Goal: Task Accomplishment & Management: Manage account settings

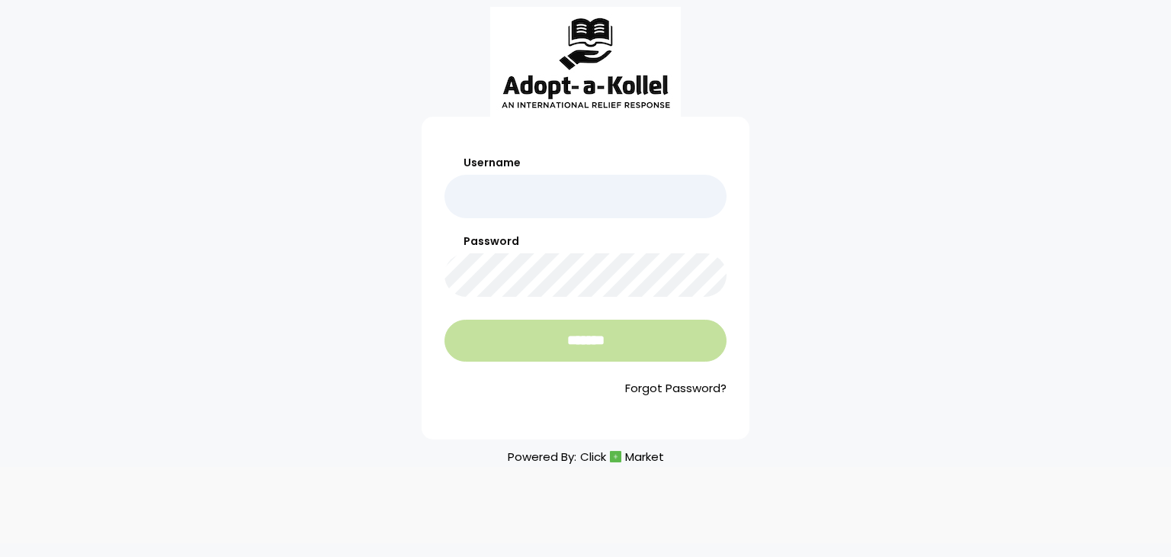
type input "**********"
click at [549, 331] on input "*******" at bounding box center [586, 341] width 282 height 42
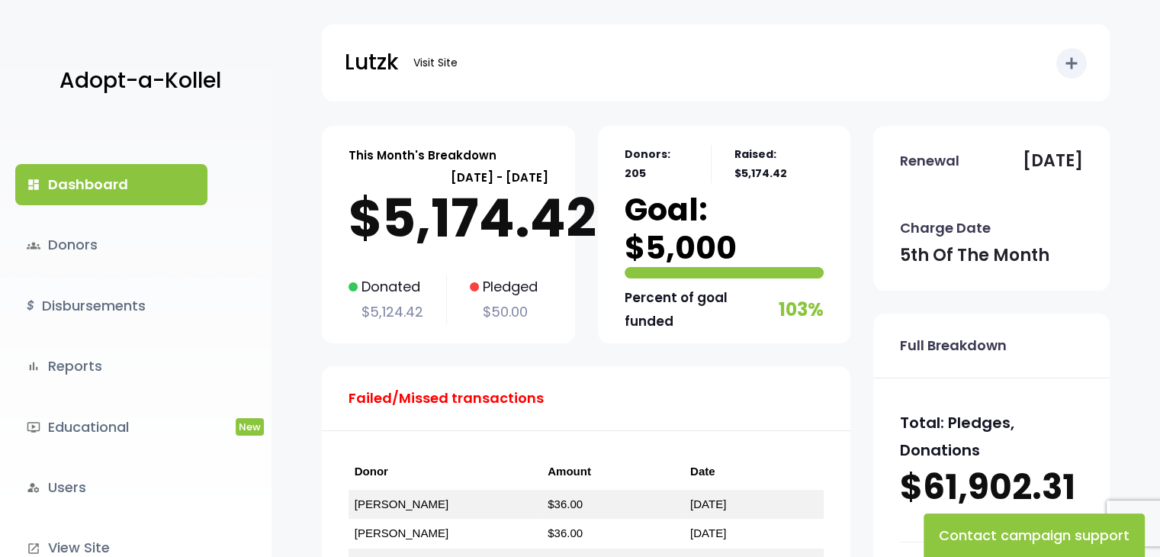
click at [452, 397] on p "Failed/Missed transactions" at bounding box center [446, 398] width 195 height 24
click at [66, 246] on link "groups Donors" at bounding box center [111, 244] width 192 height 41
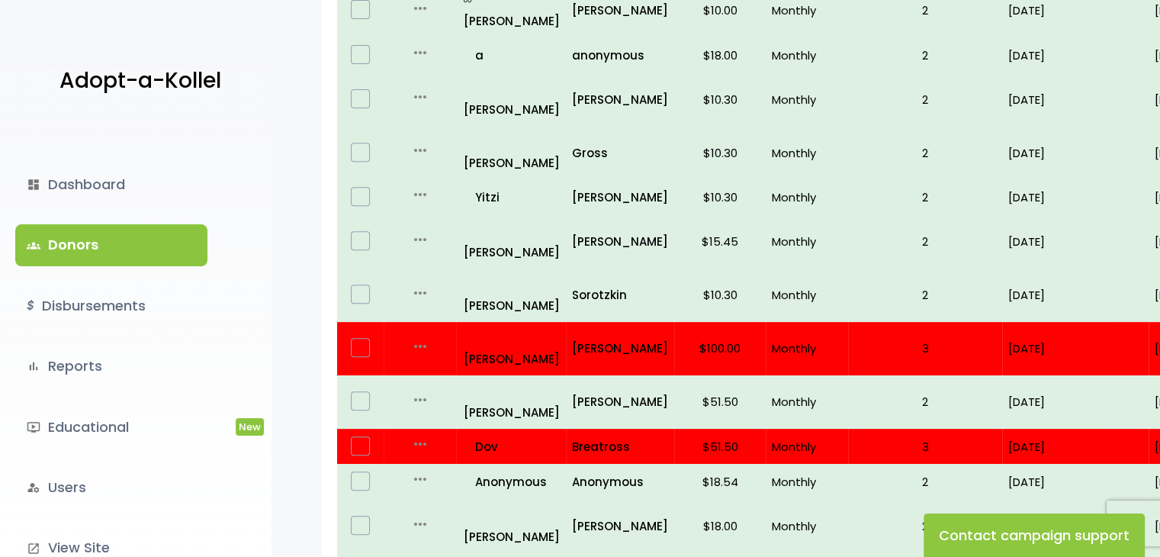
scroll to position [578, 0]
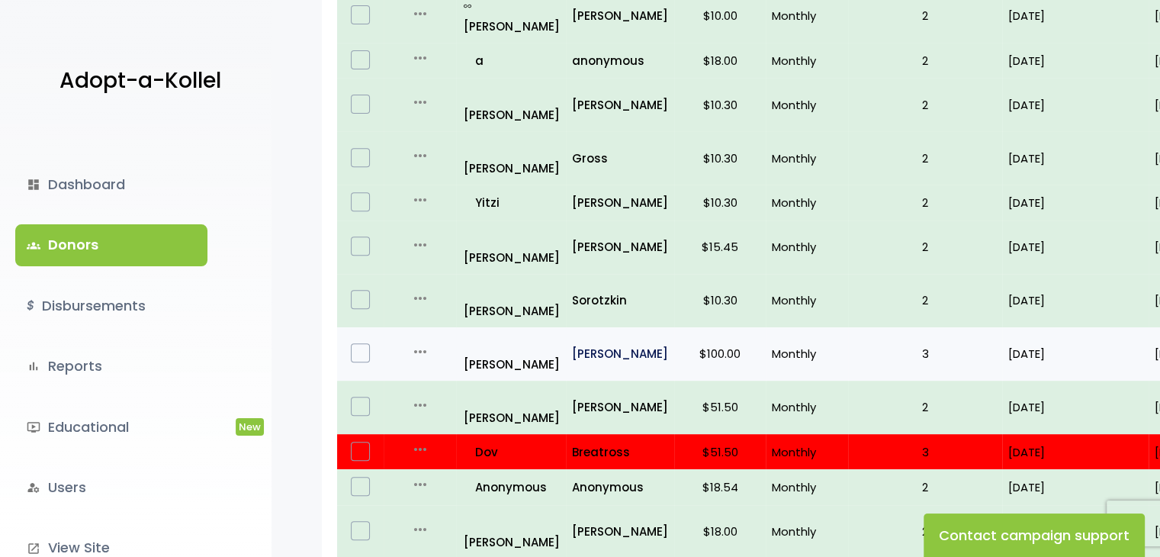
click at [578, 343] on p "[PERSON_NAME]" at bounding box center [620, 353] width 96 height 21
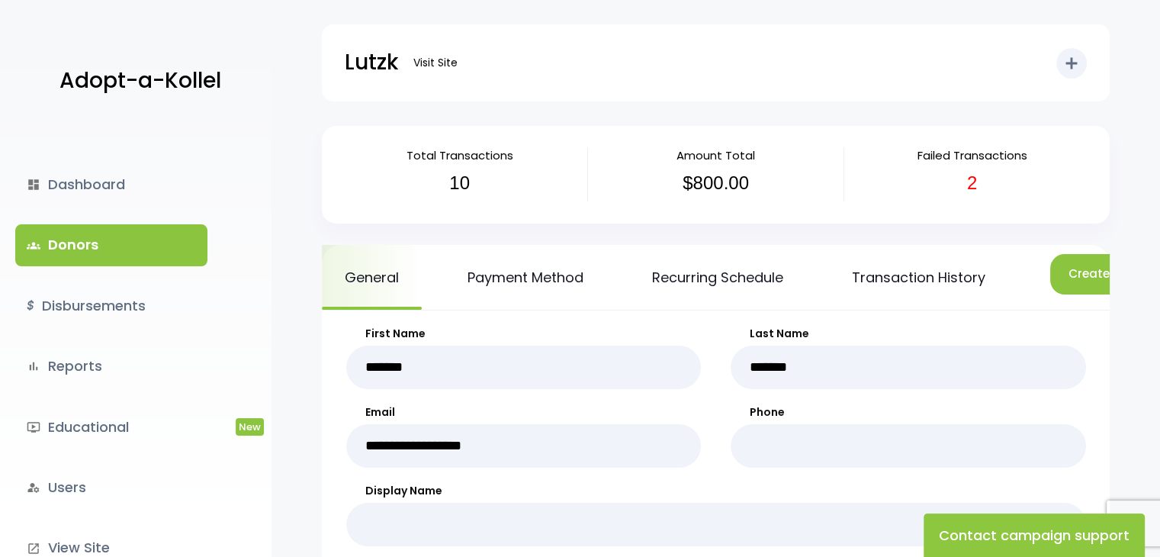
click at [1126, 95] on div "Lutzk Visit Site add Shortcuts person Donor attach_money Donation attach_money …" at bounding box center [716, 50] width 889 height 101
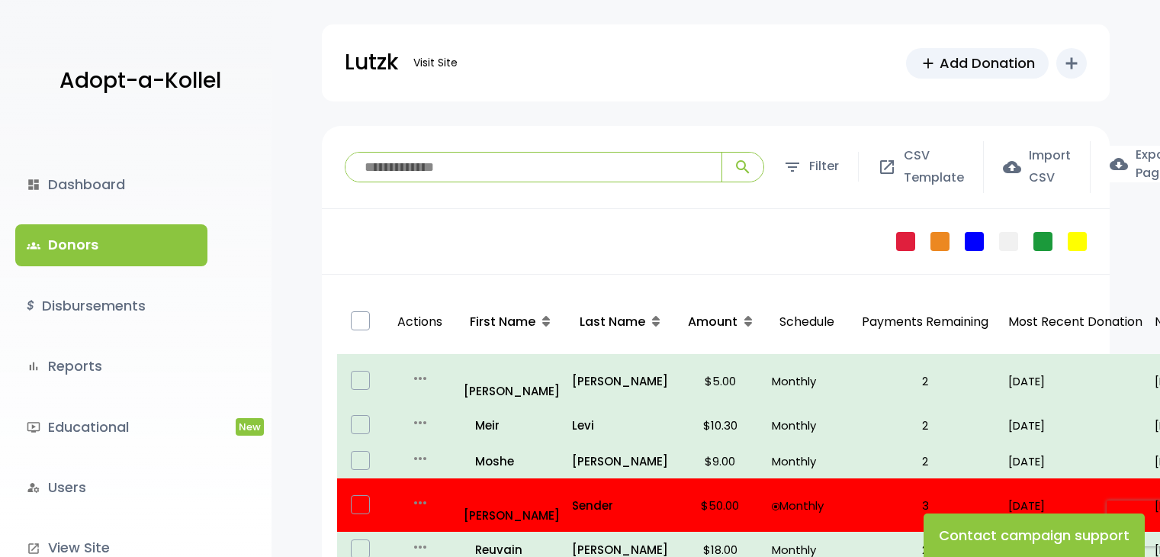
scroll to position [578, 0]
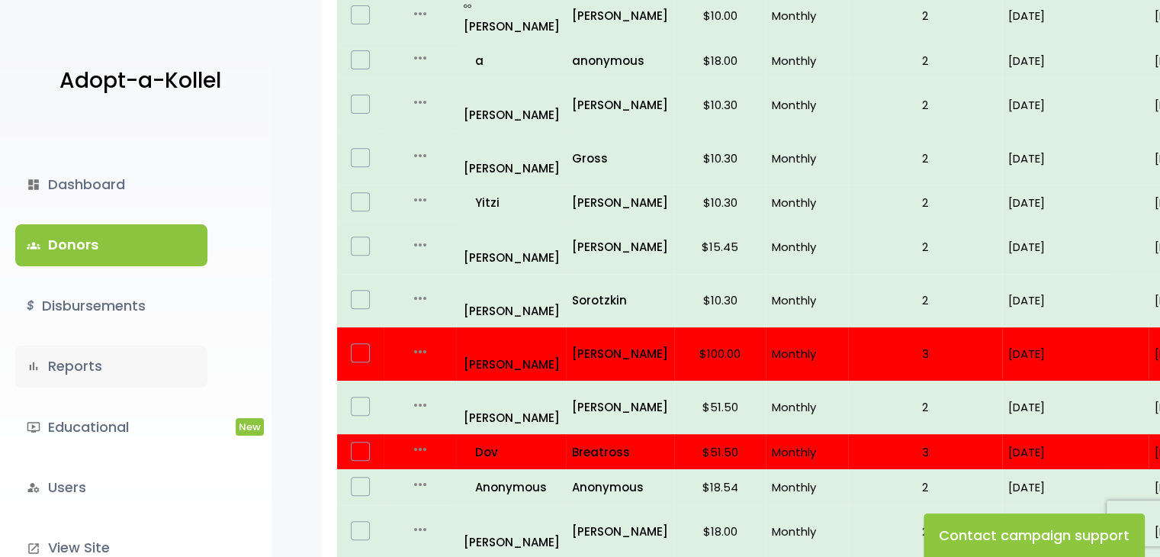
click at [67, 374] on link "bar_chart Reports" at bounding box center [111, 365] width 192 height 41
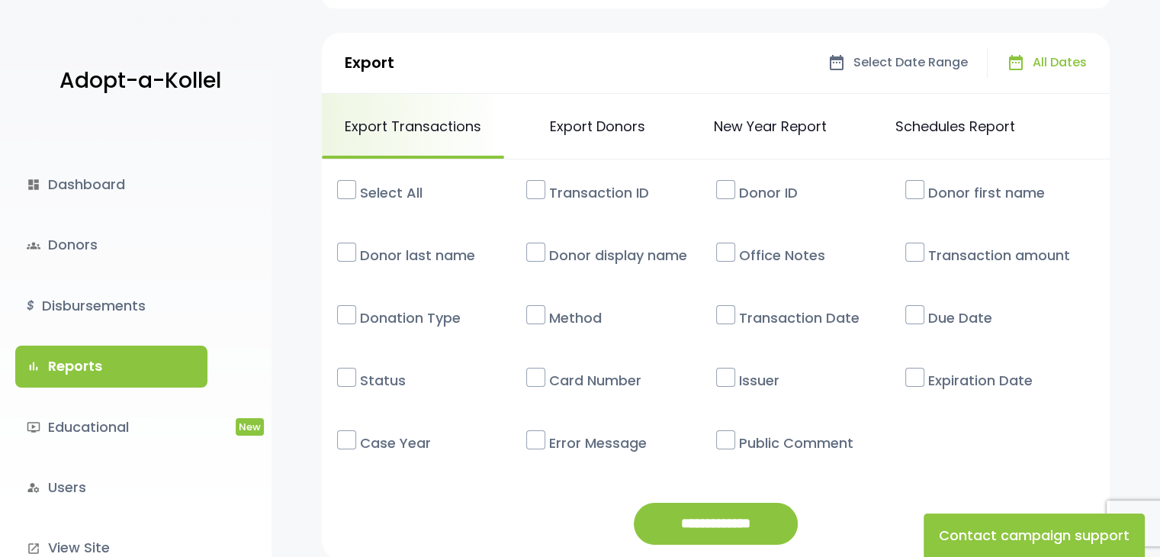
scroll to position [91, 0]
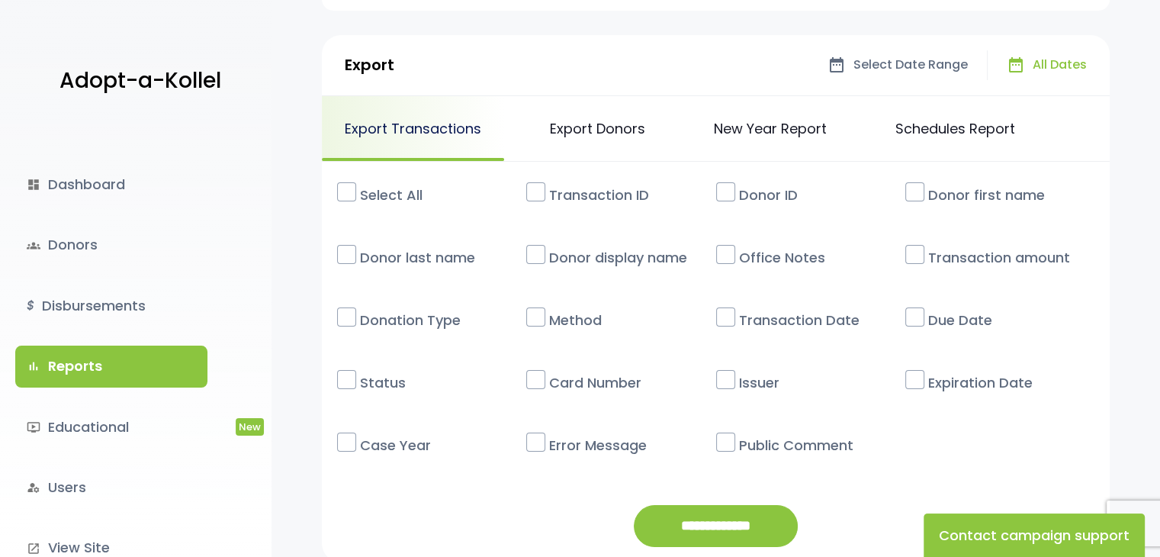
click at [419, 117] on link "Export Transactions" at bounding box center [413, 128] width 182 height 65
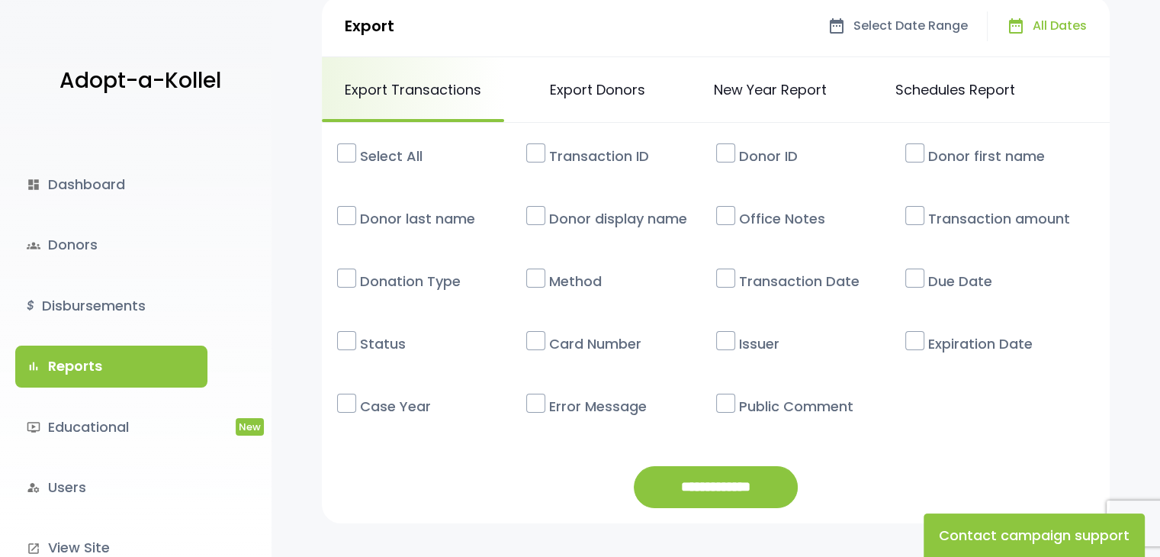
scroll to position [130, 0]
click at [125, 431] on link "ondemand_video Educational New" at bounding box center [111, 427] width 192 height 41
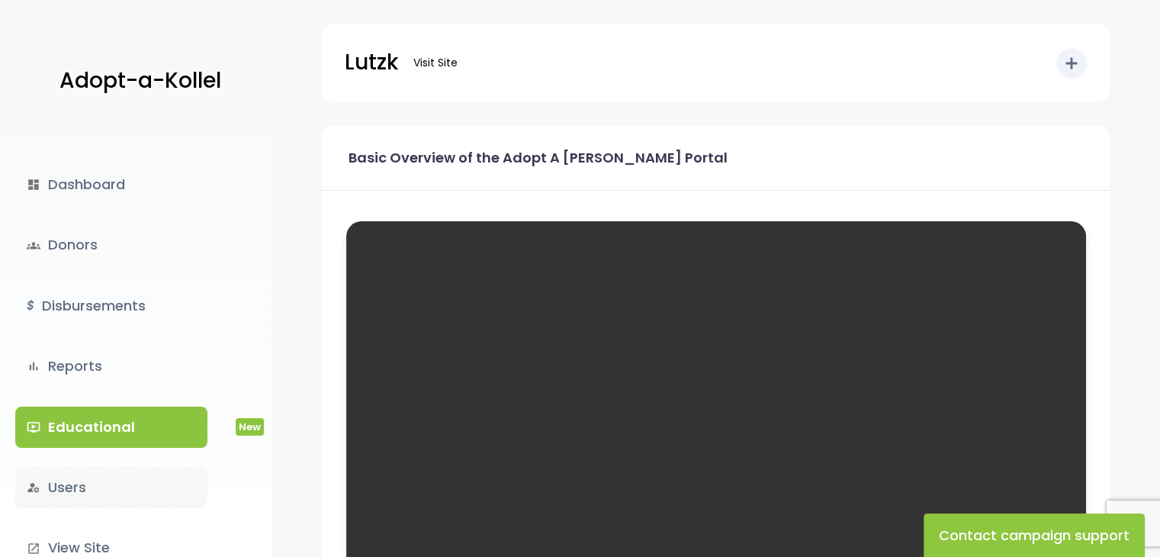
click at [91, 492] on link "manage_accounts Users" at bounding box center [111, 487] width 192 height 41
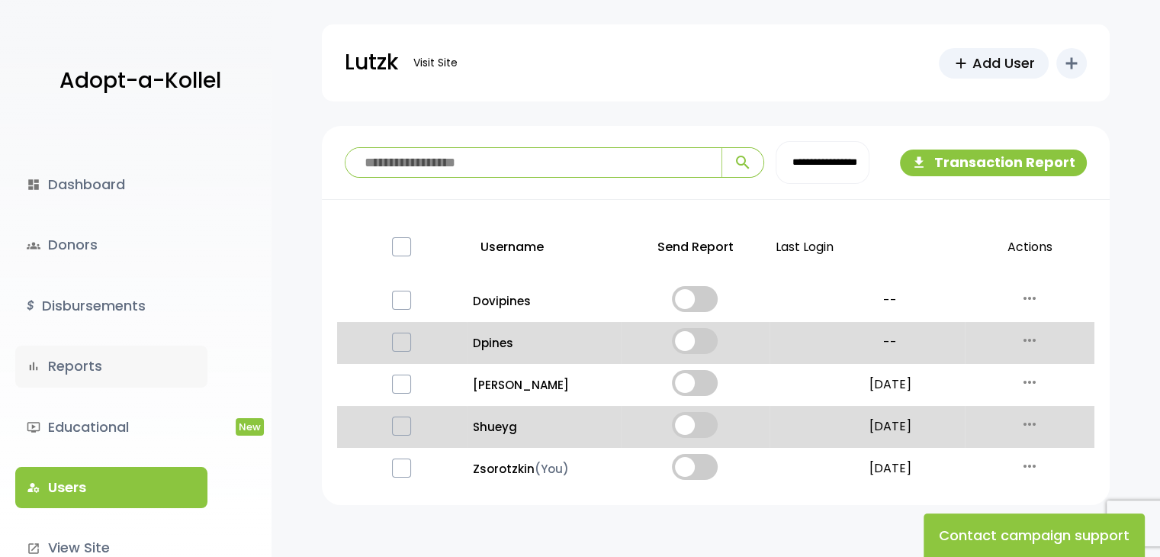
click at [78, 371] on link "bar_chart Reports" at bounding box center [111, 365] width 192 height 41
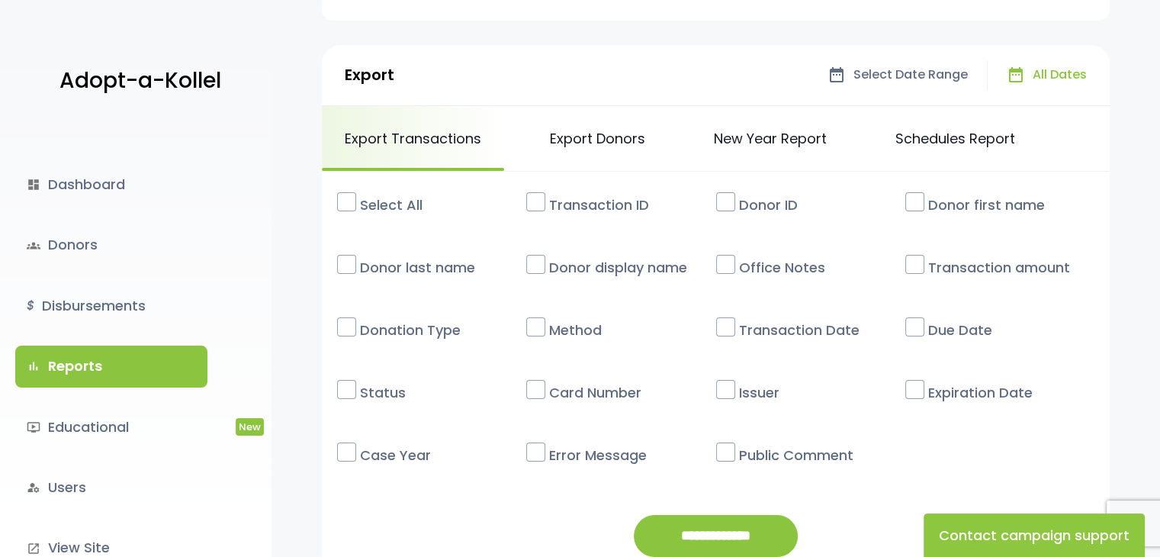
scroll to position [76, 0]
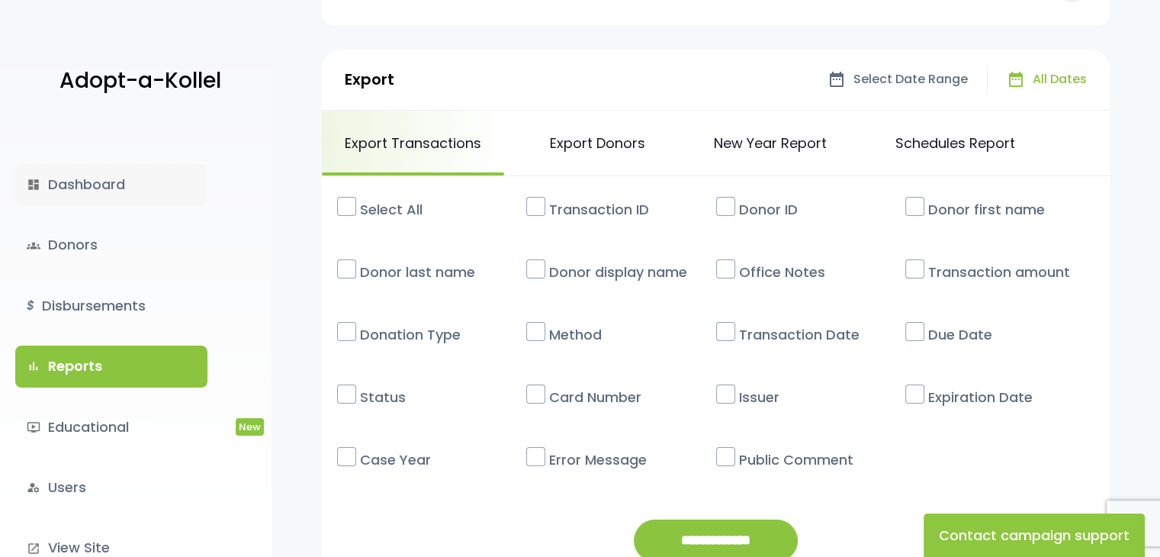
click at [101, 180] on link "dashboard Dashboard" at bounding box center [111, 184] width 192 height 41
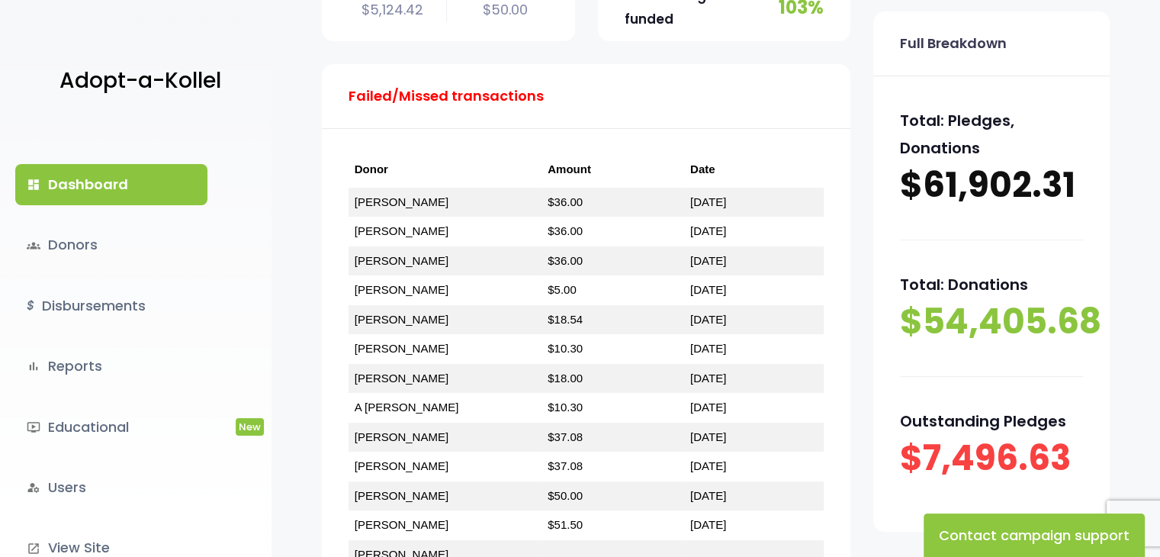
scroll to position [300, 0]
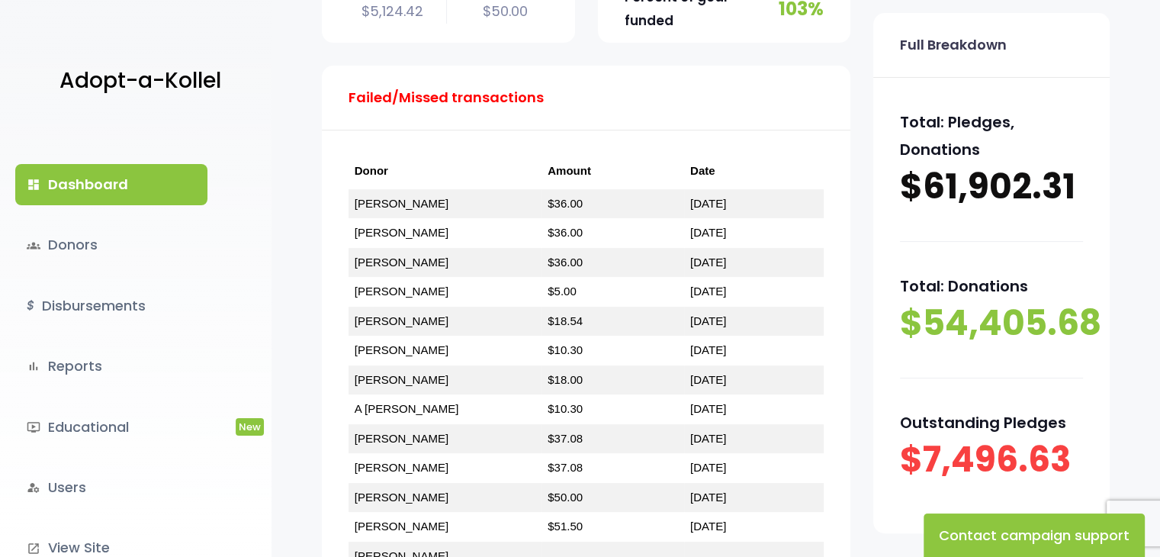
click at [478, 96] on p "Failed/Missed transactions" at bounding box center [446, 97] width 195 height 24
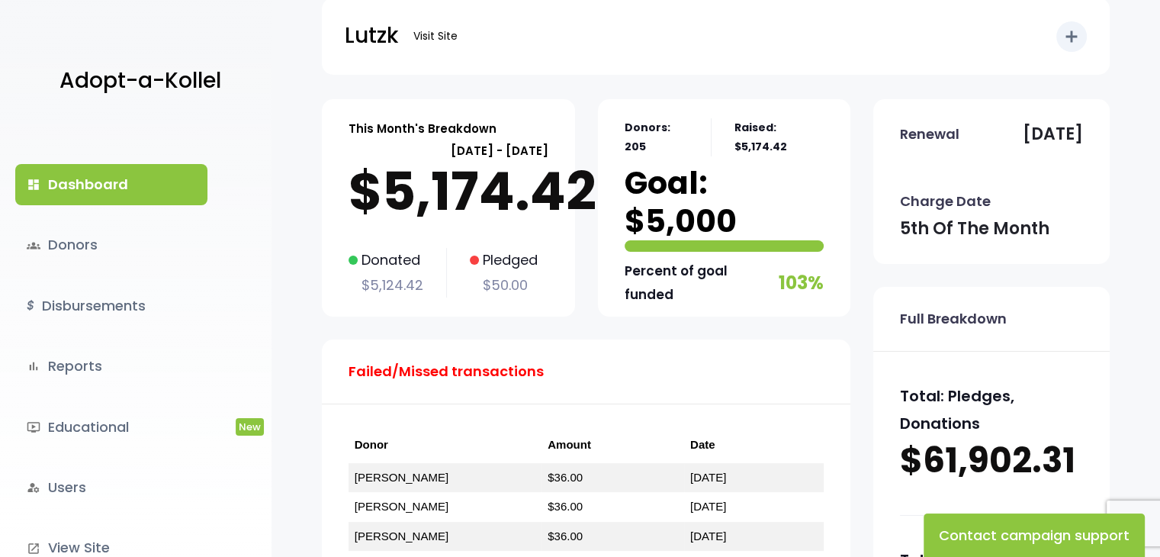
scroll to position [0, 0]
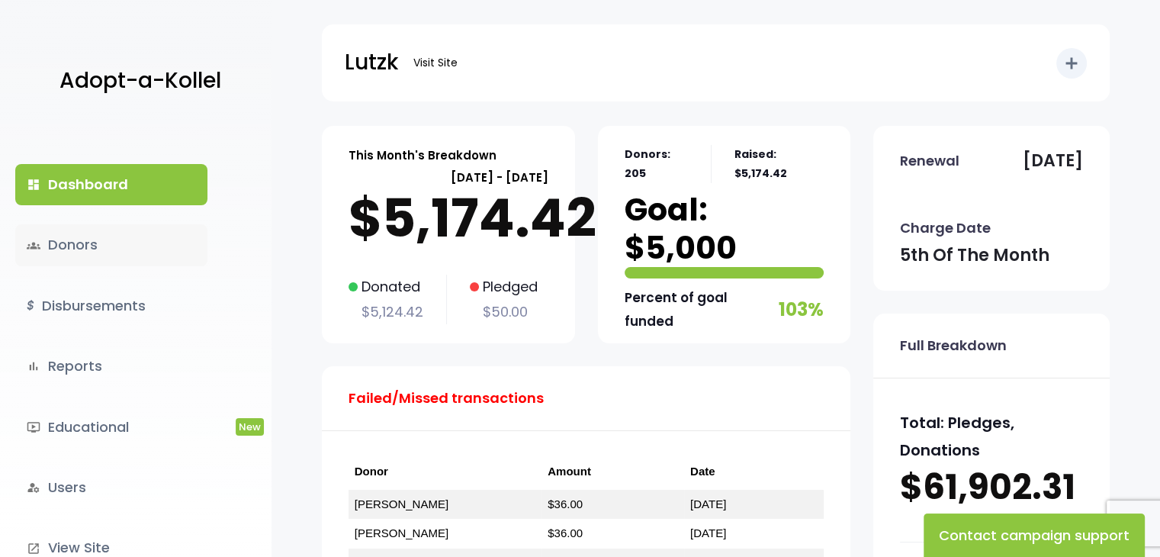
click at [88, 242] on link "groups Donors" at bounding box center [111, 244] width 192 height 41
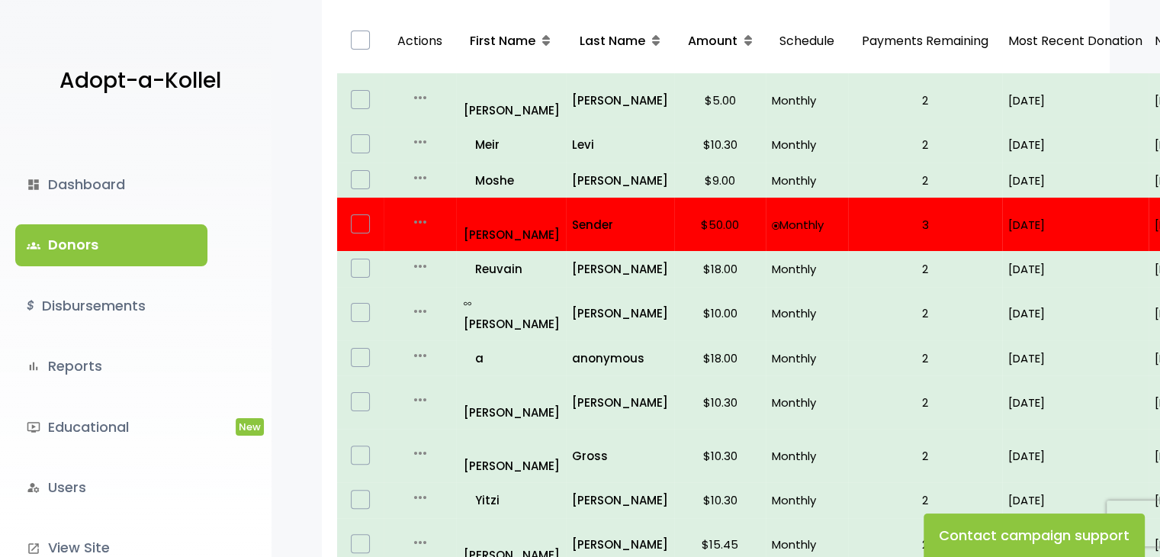
scroll to position [278, 0]
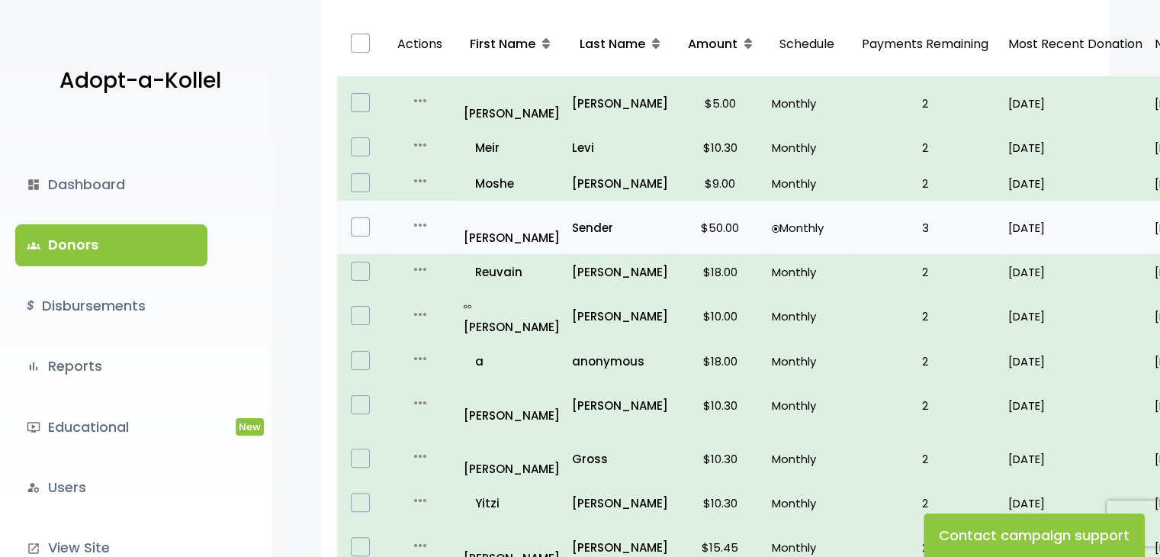
click at [840, 204] on td "Monthly" at bounding box center [807, 227] width 82 height 53
click at [628, 217] on p "Sender" at bounding box center [620, 227] width 96 height 21
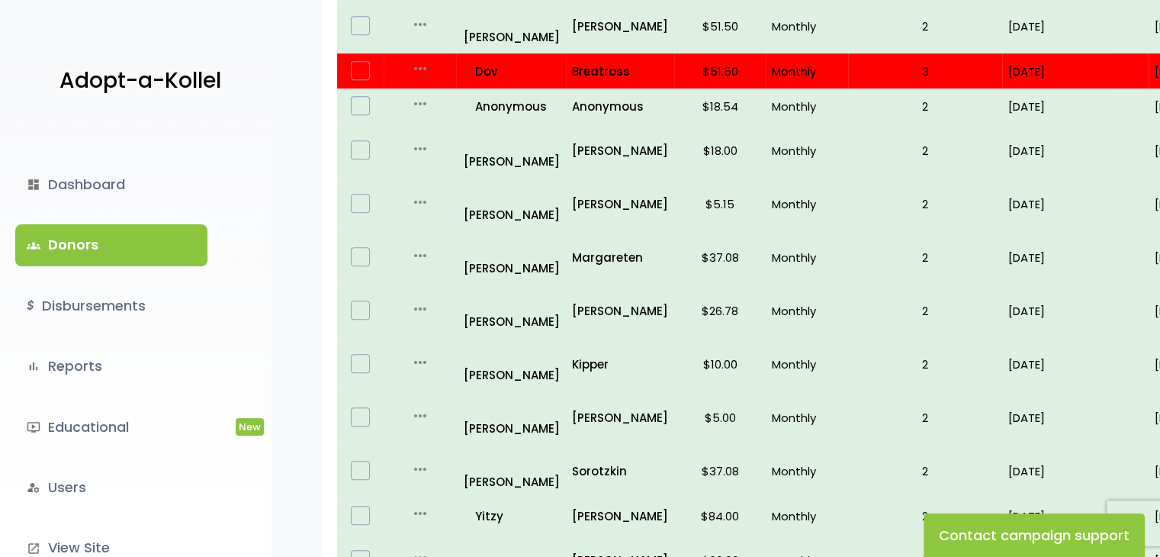
scroll to position [975, 0]
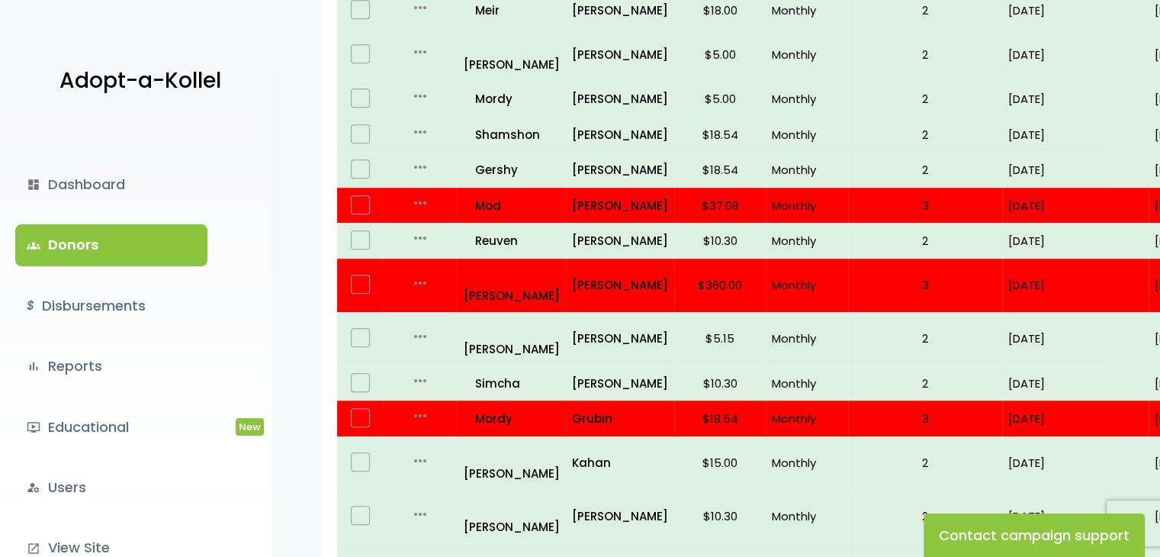
scroll to position [844, 0]
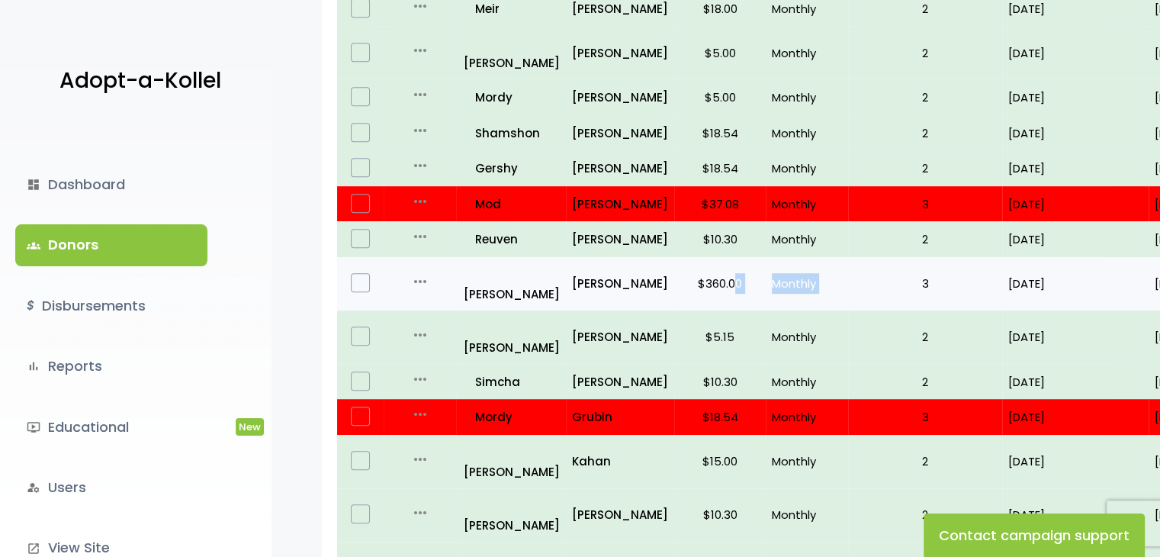
drag, startPoint x: 879, startPoint y: 135, endPoint x: 728, endPoint y: 129, distance: 151.1
click at [728, 257] on tr "more_horiz Edit all_inclusive Shmuel Gayle $360.00 Monthly 3 08/05/25 09/07/25 …" at bounding box center [854, 283] width 1035 height 53
click at [588, 273] on p "Gayle" at bounding box center [620, 283] width 96 height 21
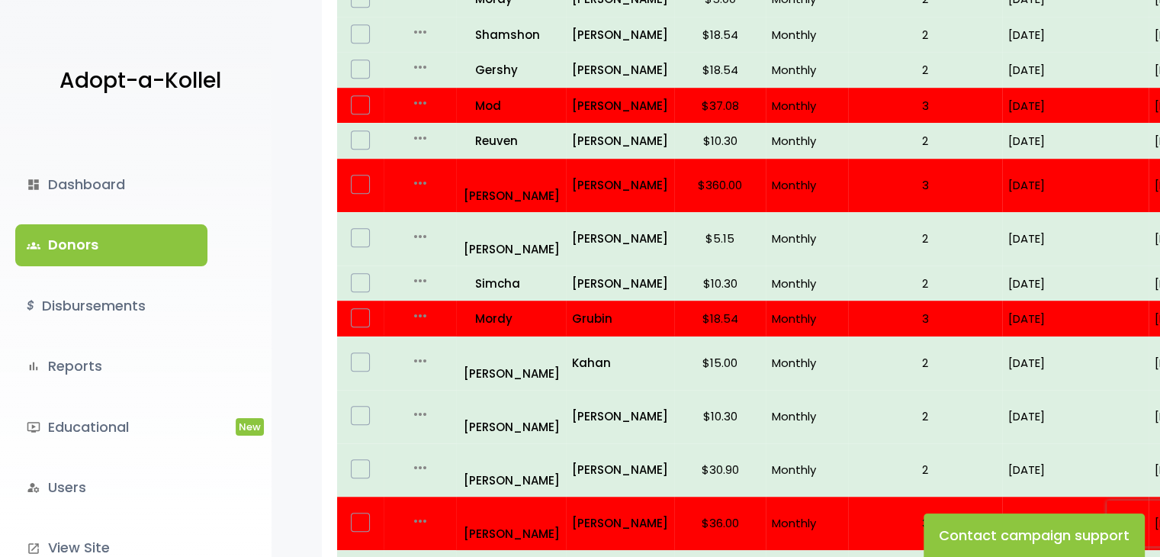
scroll to position [1029, 0]
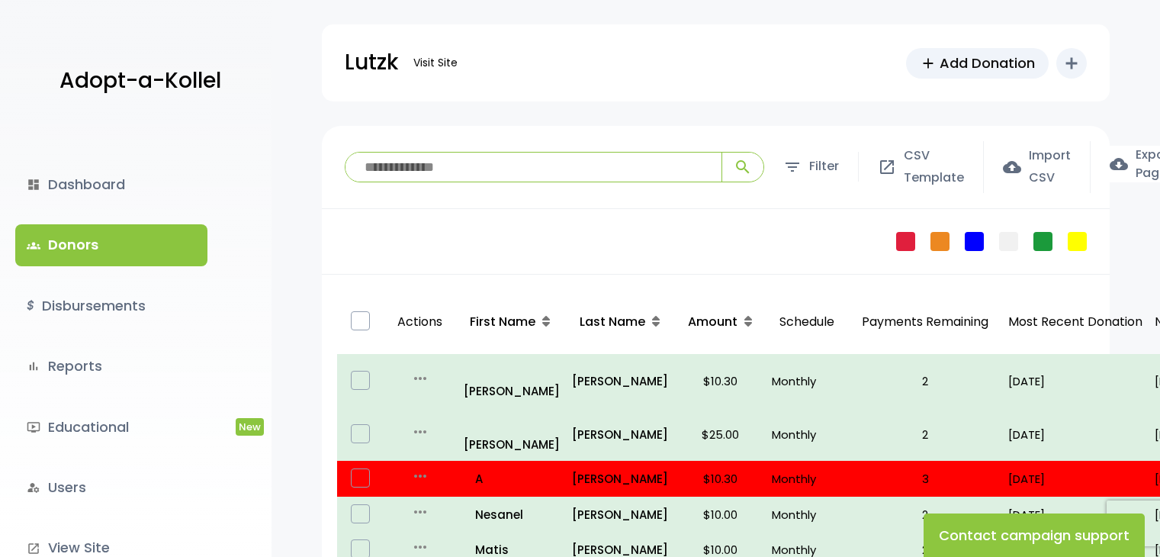
scroll to position [1029, 0]
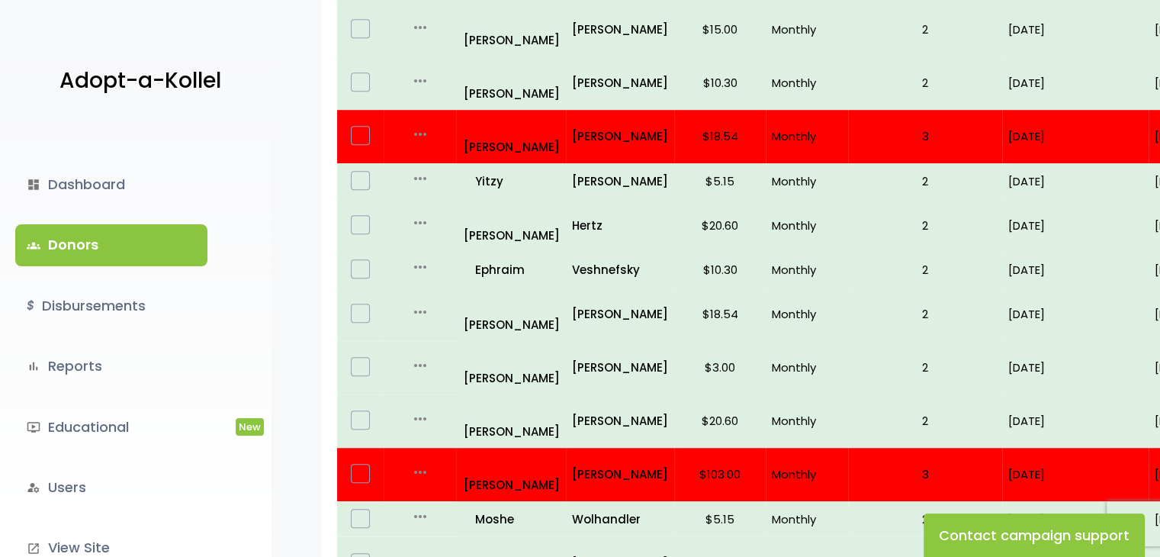
scroll to position [1011, 0]
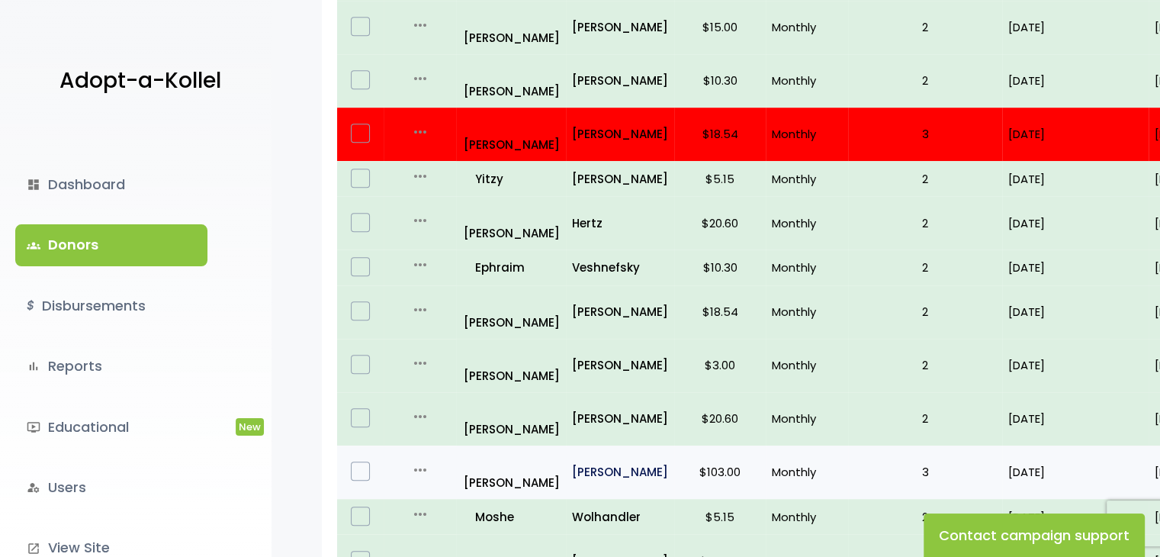
click at [601, 461] on p "Beeber" at bounding box center [620, 471] width 96 height 21
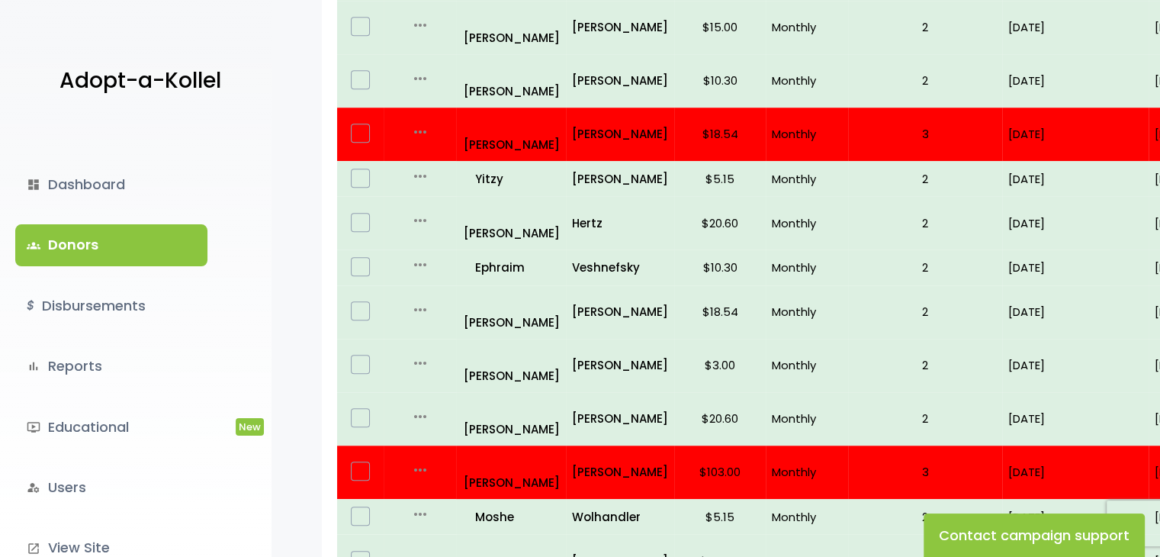
scroll to position [1011, 0]
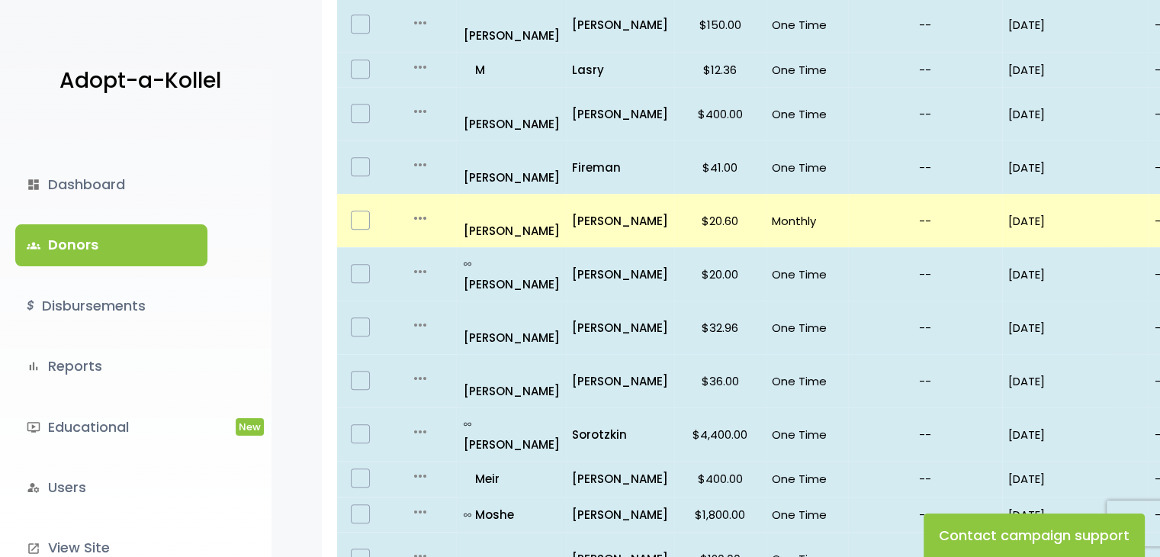
scroll to position [1046, 0]
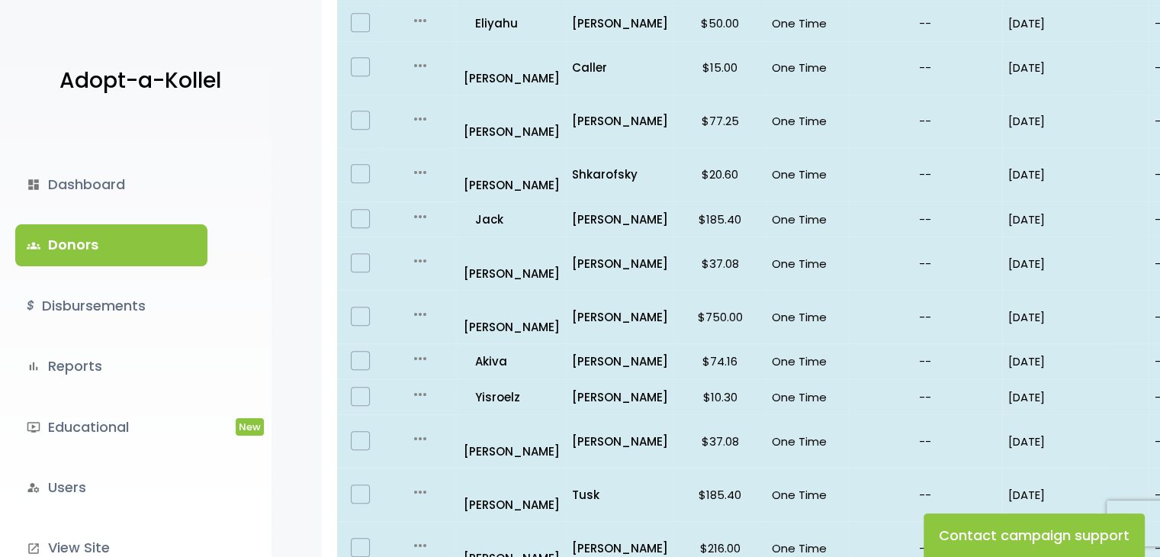
scroll to position [965, 0]
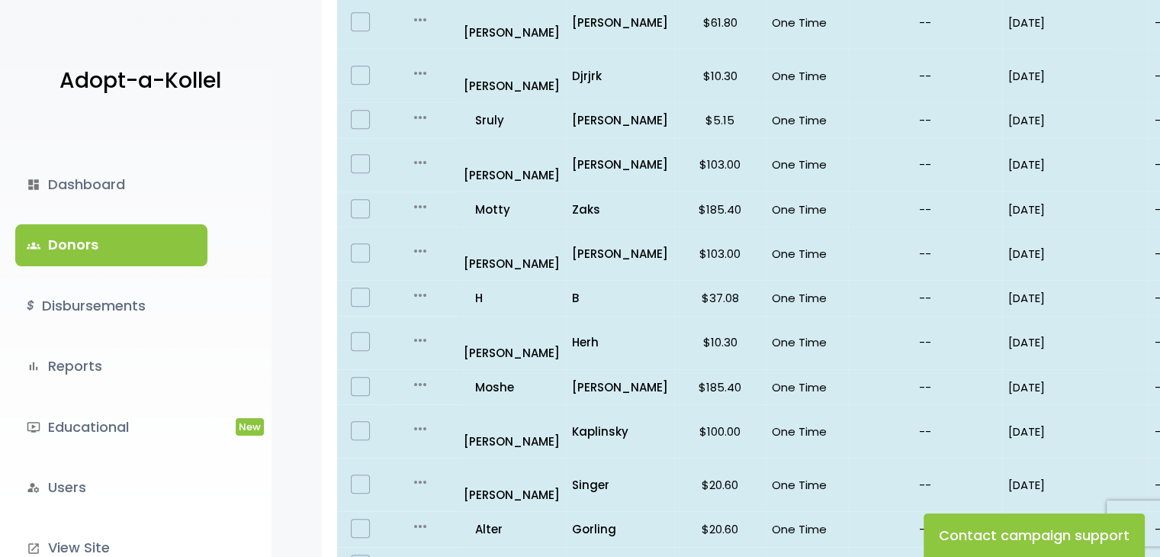
scroll to position [1014, 0]
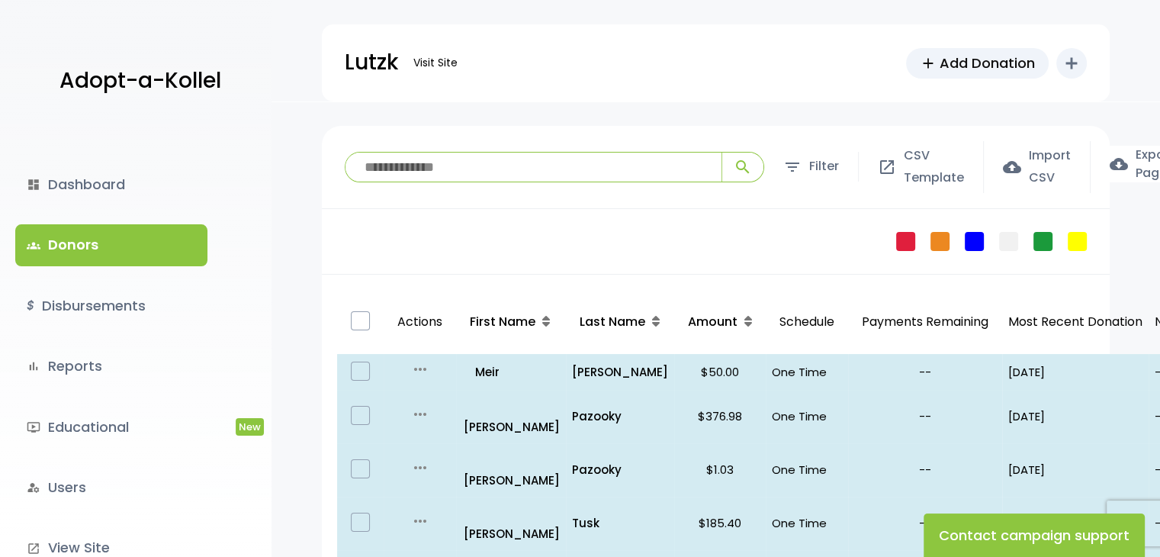
click at [369, 322] on label at bounding box center [360, 320] width 19 height 19
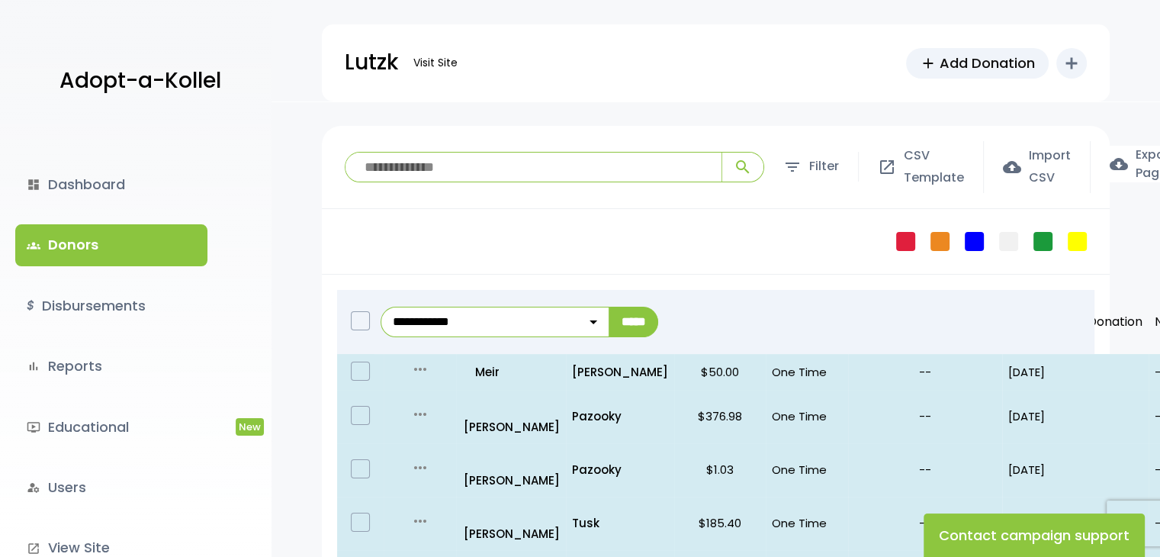
click at [369, 322] on label at bounding box center [360, 320] width 19 height 19
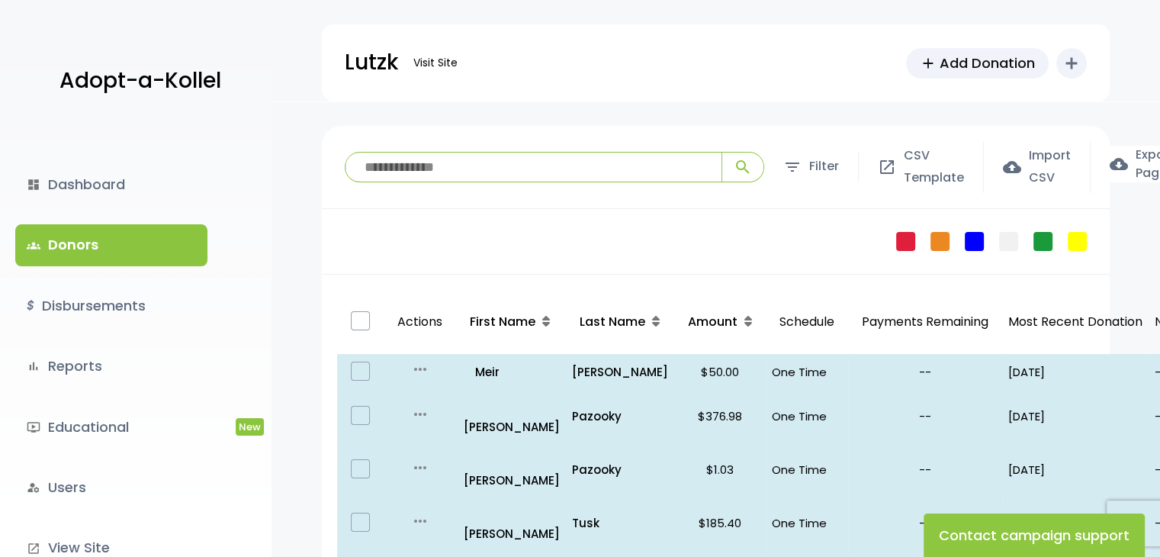
click at [497, 175] on input "search" at bounding box center [533, 167] width 376 height 29
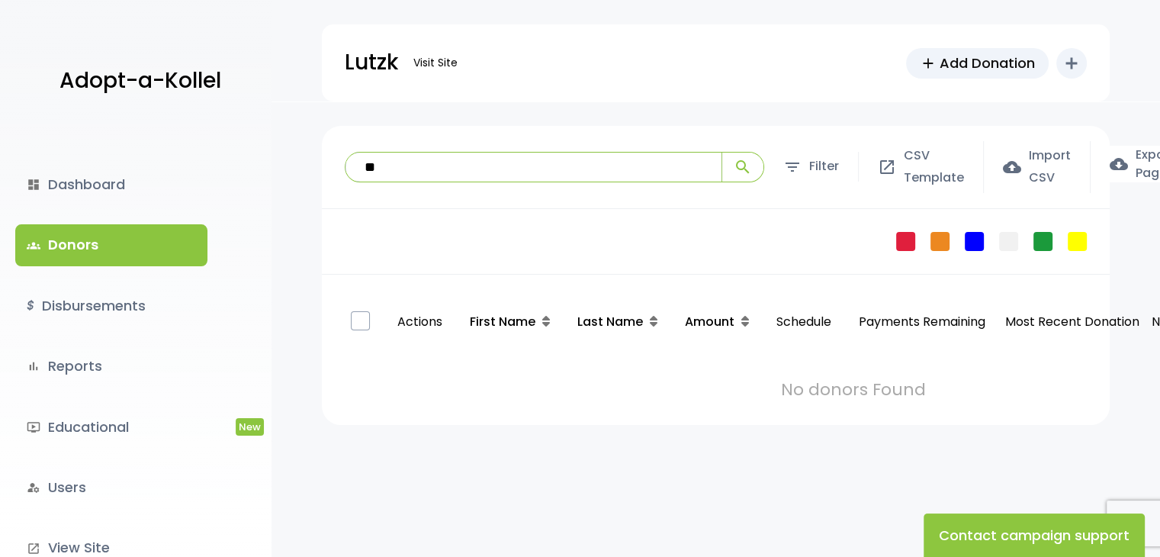
type input "*"
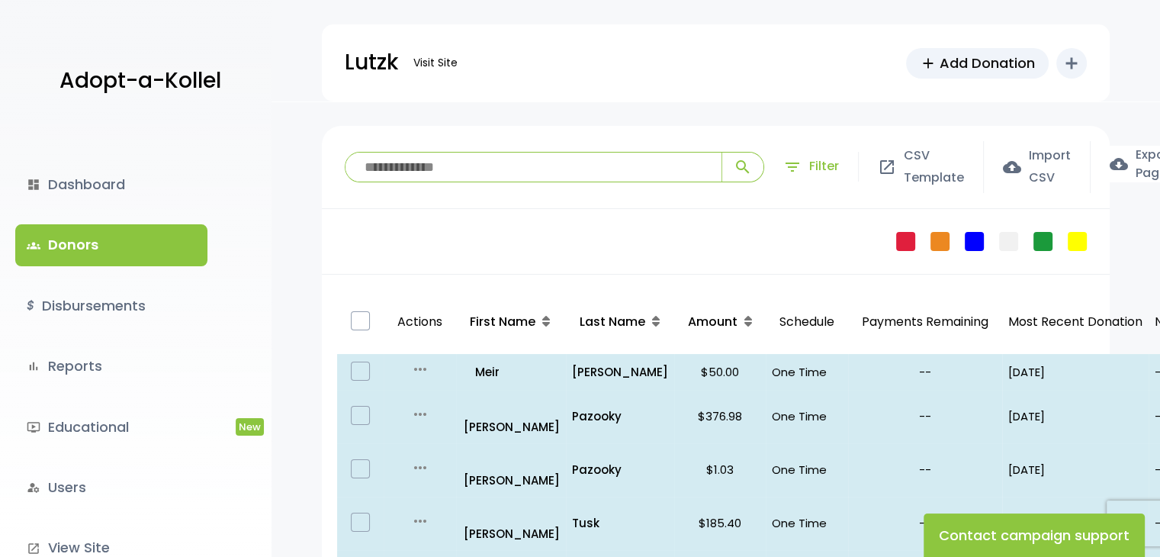
click at [799, 171] on span "filter_list" at bounding box center [792, 167] width 18 height 18
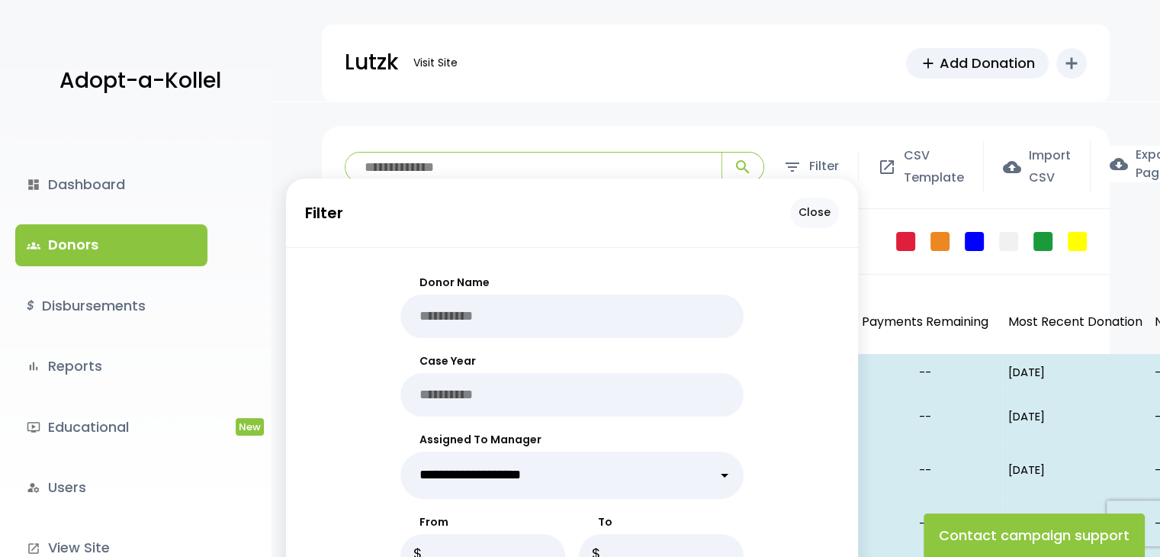
click at [815, 217] on p "Close" at bounding box center [814, 213] width 49 height 30
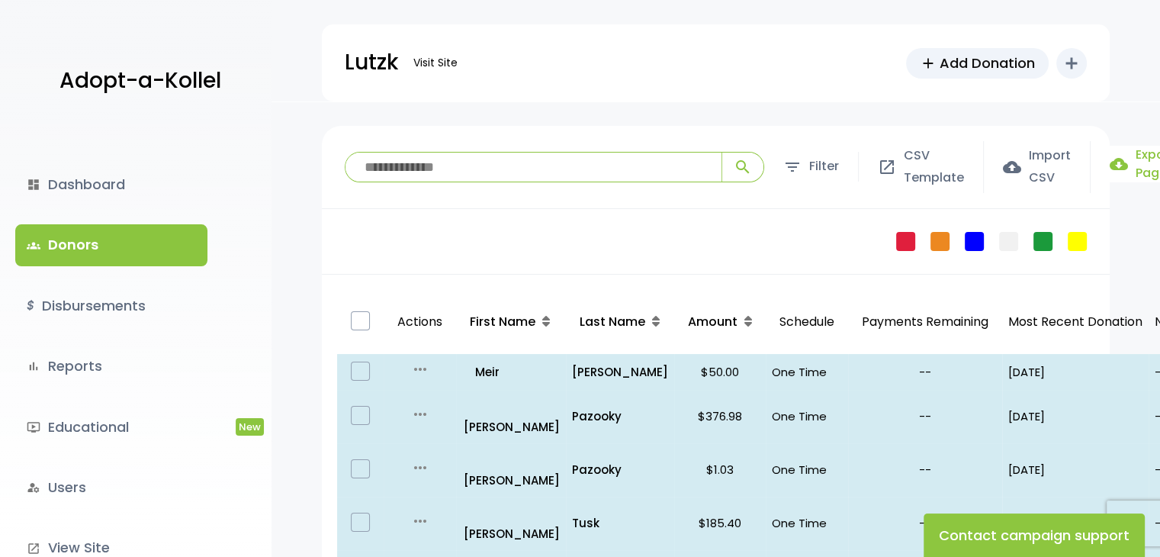
click at [1144, 166] on label "cloud_download Export Page" at bounding box center [1142, 164] width 65 height 37
